Goal: Transaction & Acquisition: Book appointment/travel/reservation

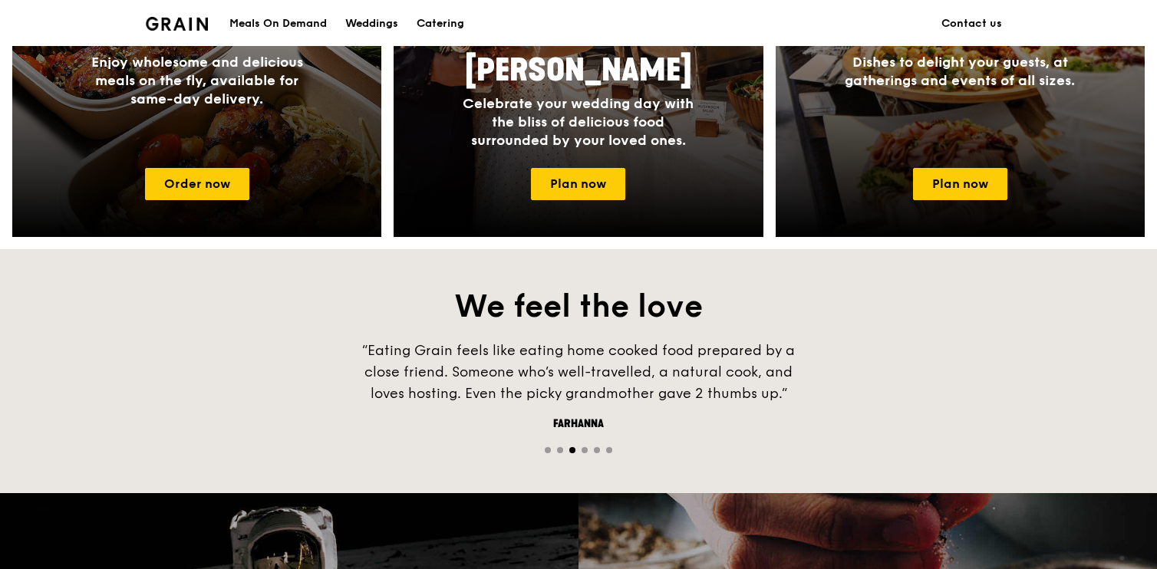
scroll to position [513, 0]
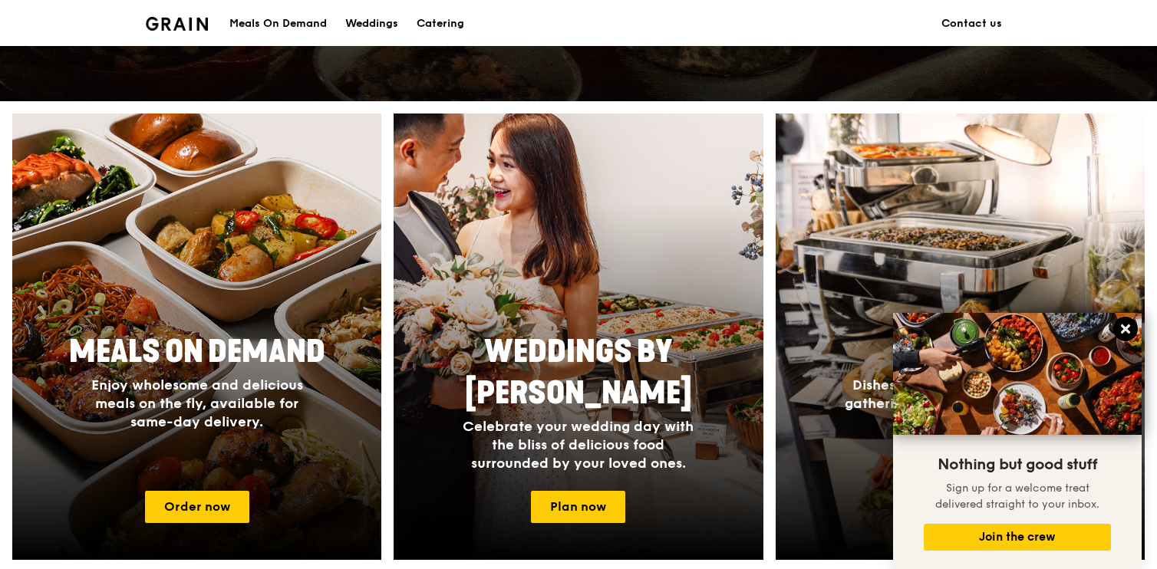
click at [1126, 333] on icon at bounding box center [1126, 329] width 14 height 14
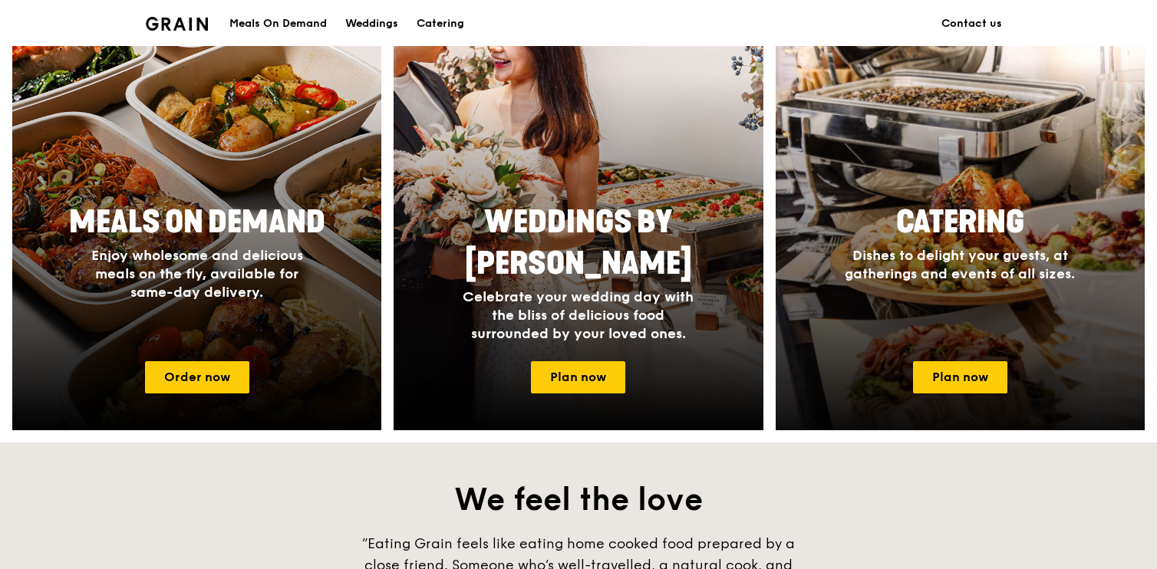
scroll to position [611, 0]
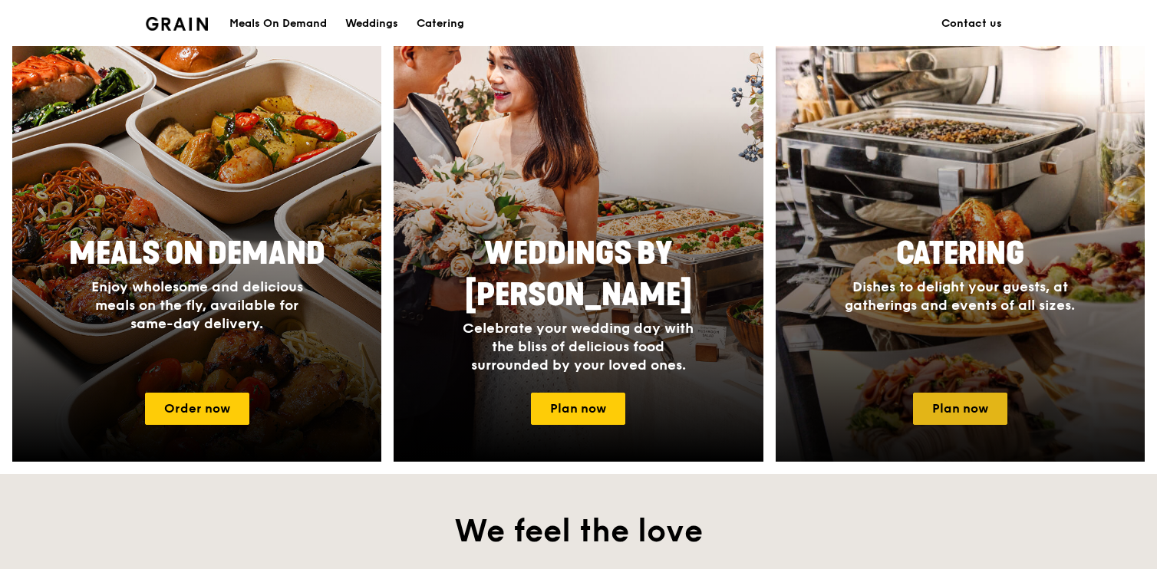
click at [955, 404] on link "Plan now" at bounding box center [960, 409] width 94 height 32
click at [986, 405] on link "Plan now" at bounding box center [960, 409] width 94 height 32
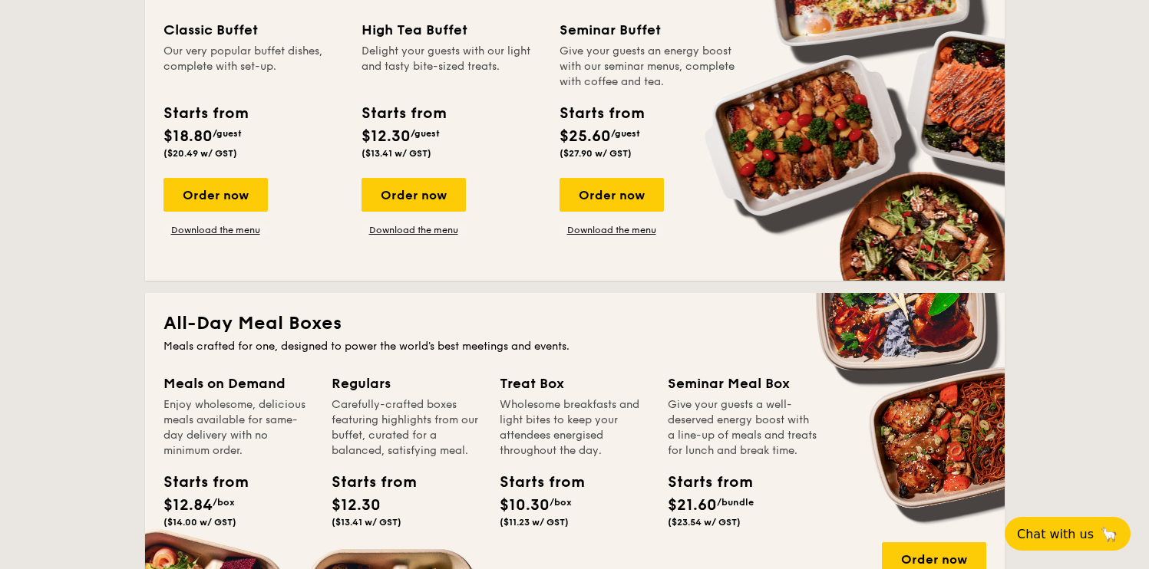
scroll to position [744, 0]
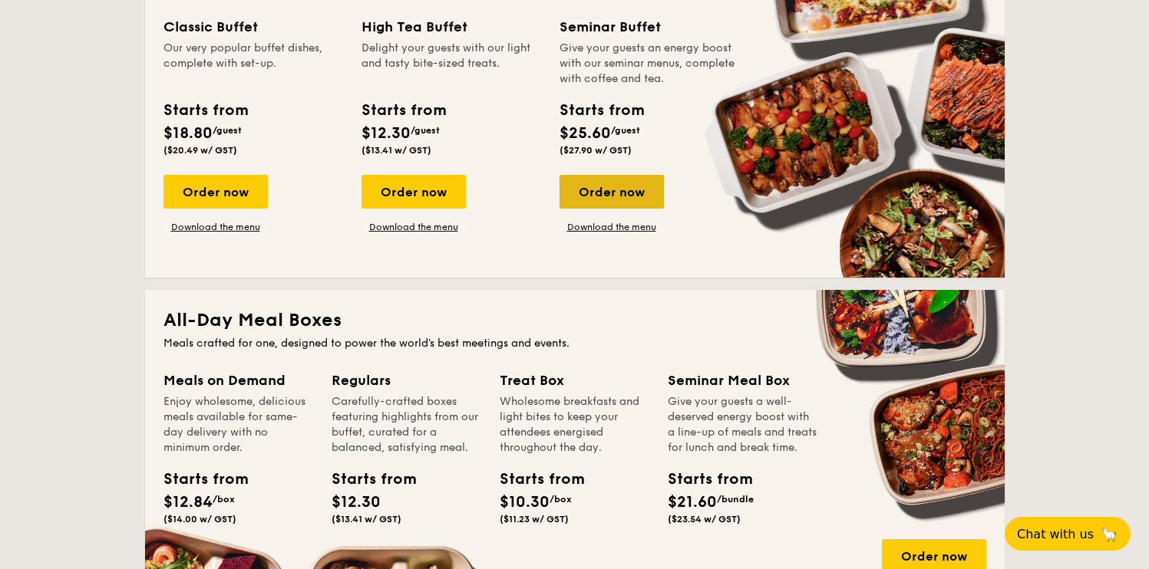
click at [618, 190] on div "Order now" at bounding box center [611, 192] width 104 height 34
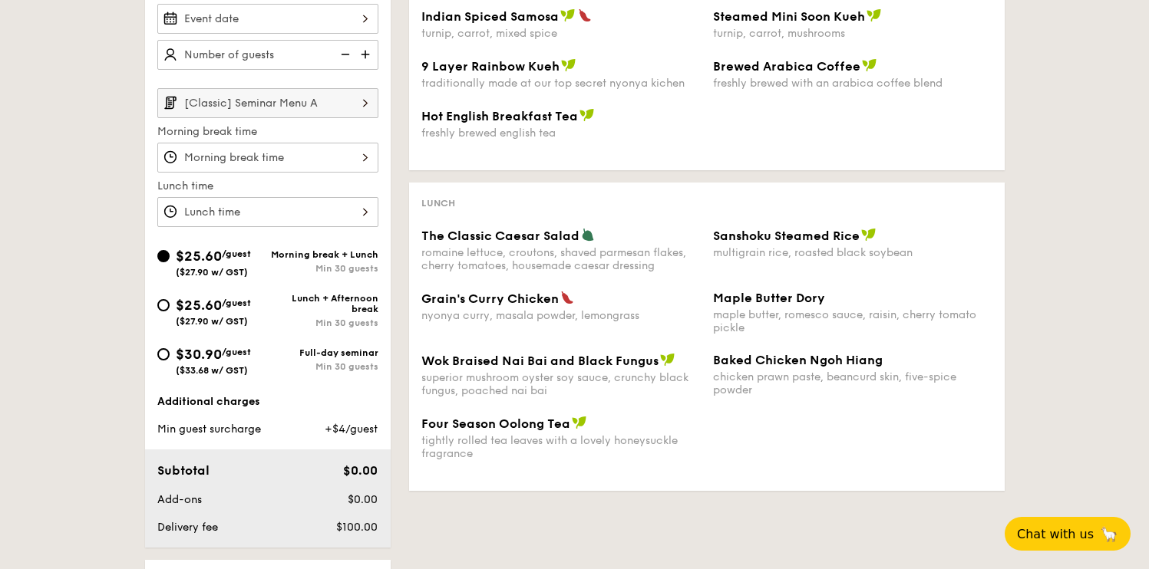
scroll to position [412, 0]
click at [348, 358] on div "Full-day seminar Min 30 guests" at bounding box center [323, 359] width 110 height 25
click at [170, 358] on input "$30.90 /guest ($33.68 w/ GST) Full-day seminar Min 30 guests" at bounding box center [163, 354] width 12 height 12
radio input "true"
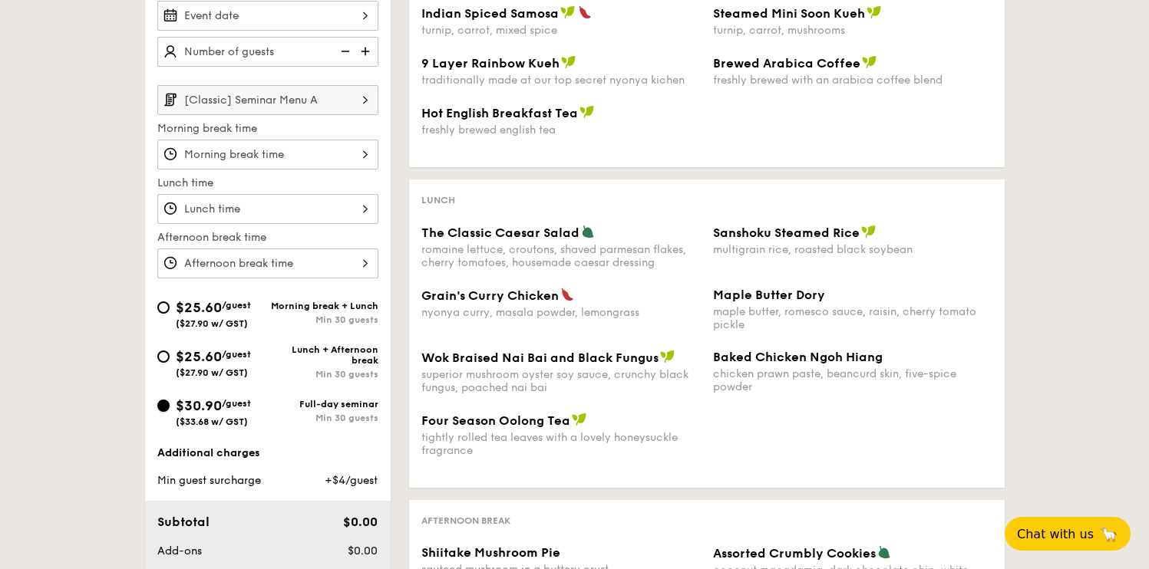
scroll to position [415, 0]
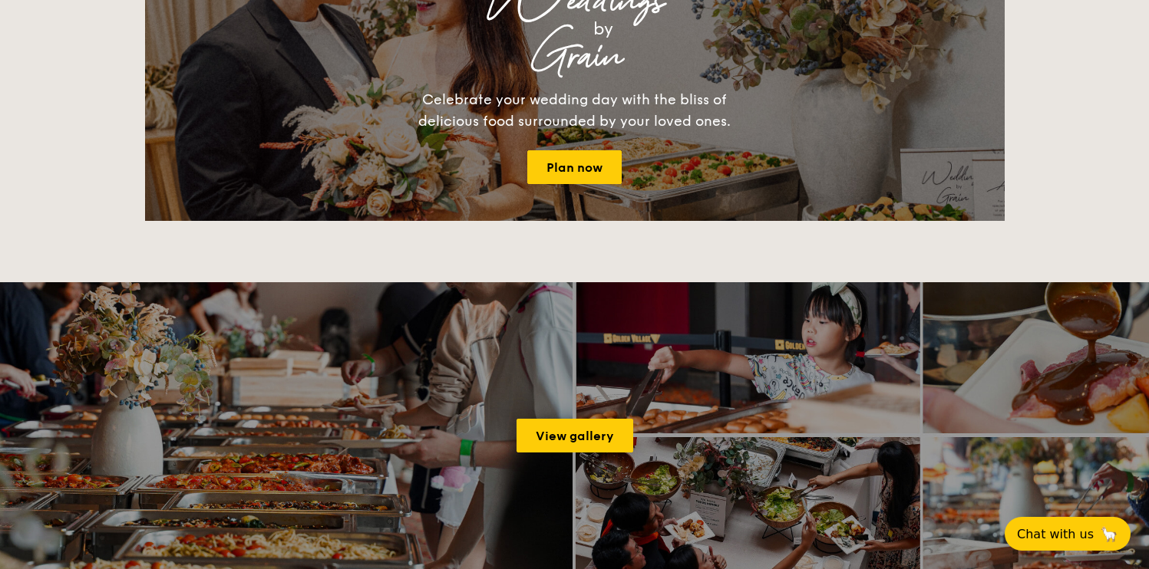
scroll to position [2053, 0]
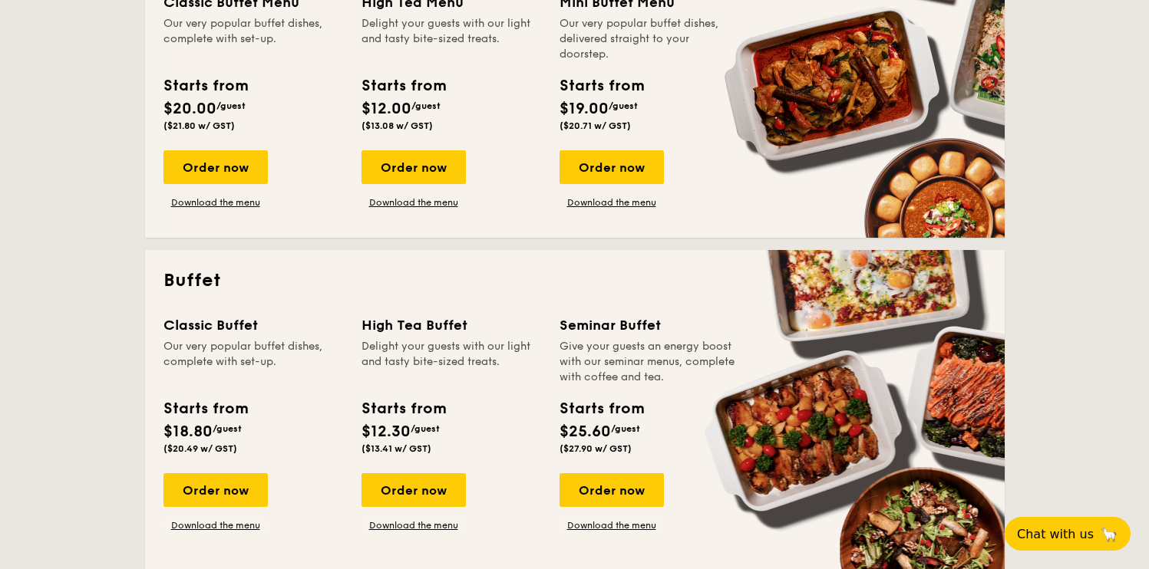
scroll to position [462, 0]
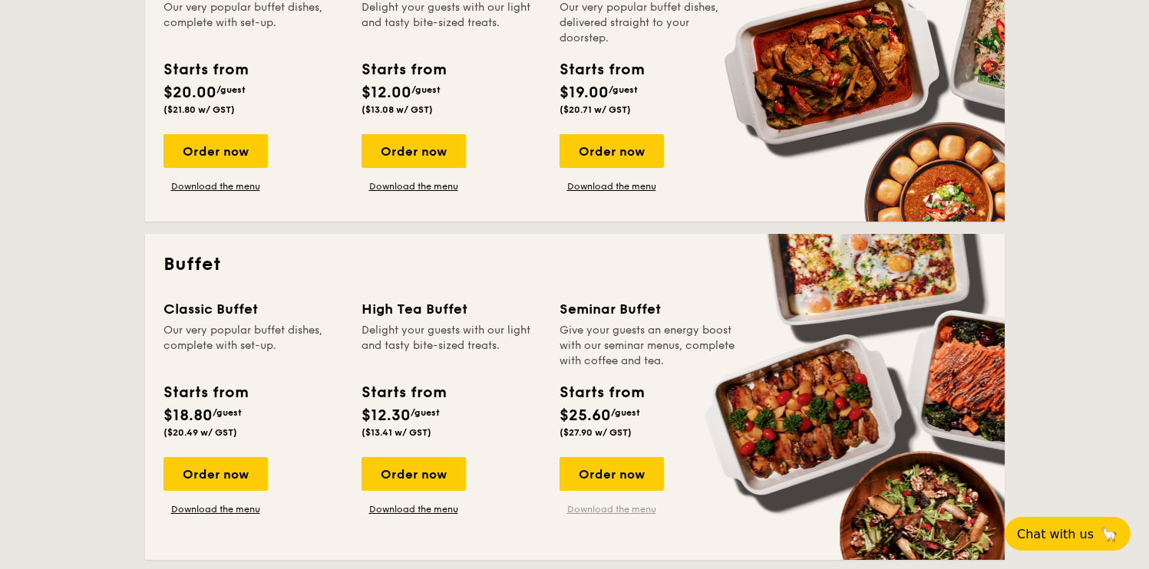
click at [635, 506] on link "Download the menu" at bounding box center [611, 509] width 104 height 12
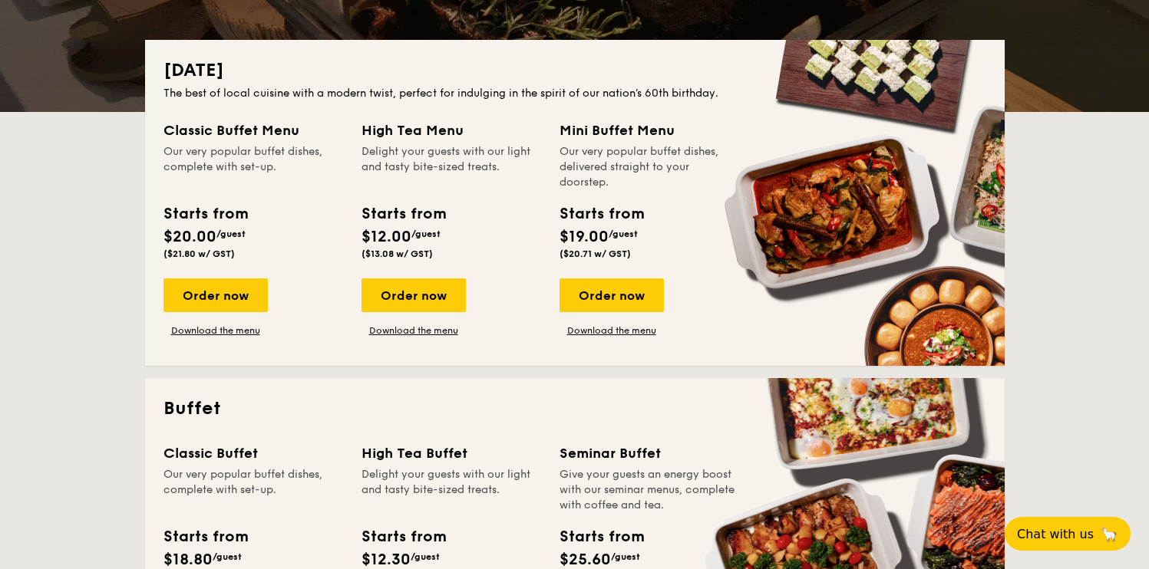
scroll to position [321, 0]
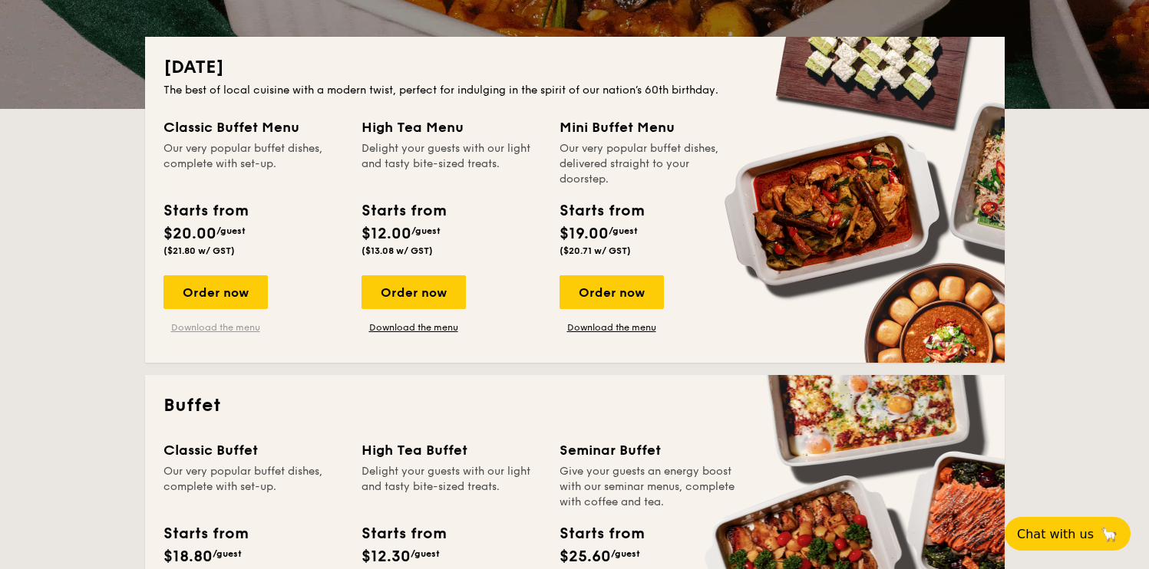
click at [209, 329] on link "Download the menu" at bounding box center [215, 328] width 104 height 12
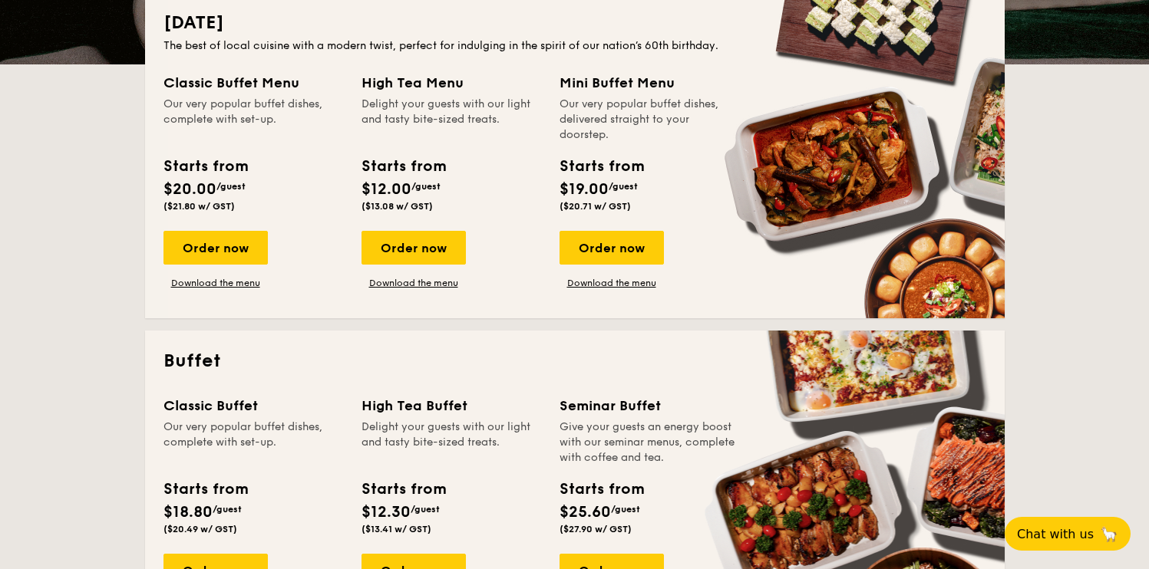
scroll to position [652, 0]
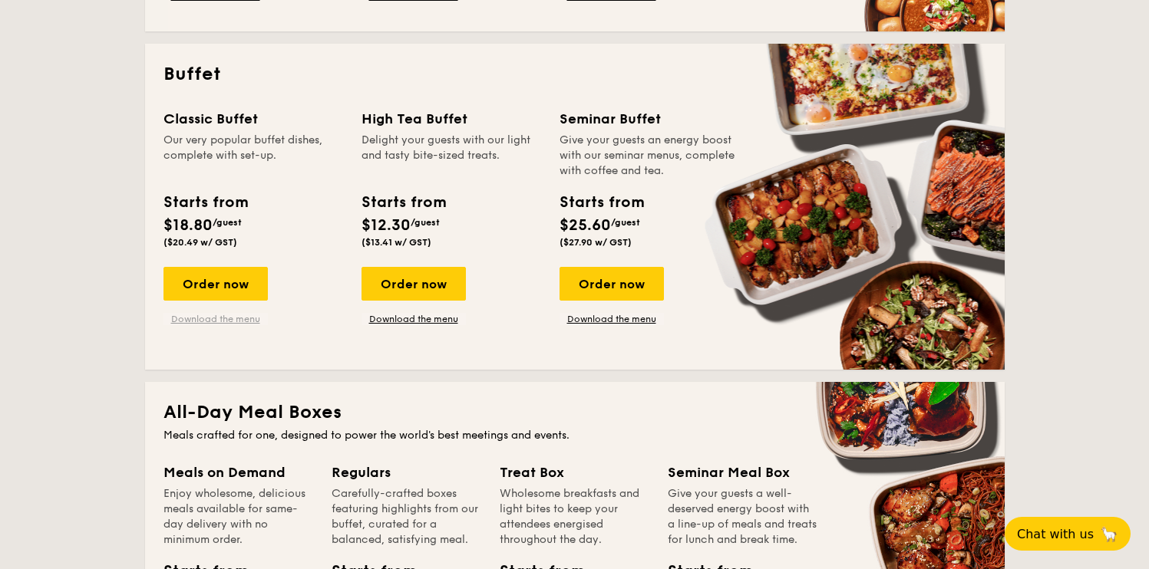
click at [228, 315] on link "Download the menu" at bounding box center [215, 319] width 104 height 12
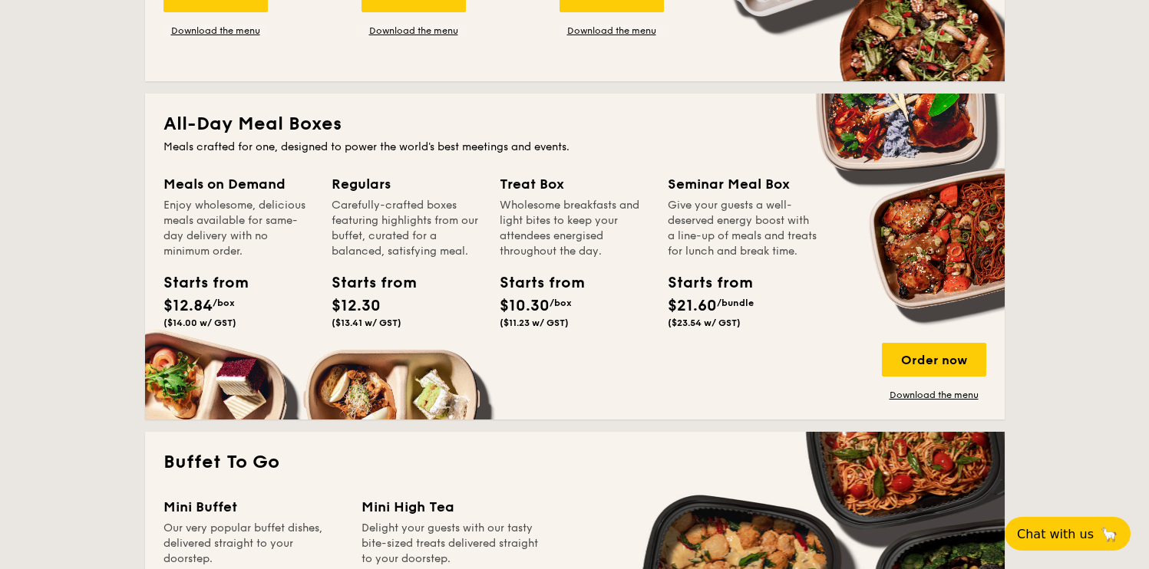
scroll to position [957, 0]
